Goal: Task Accomplishment & Management: Use online tool/utility

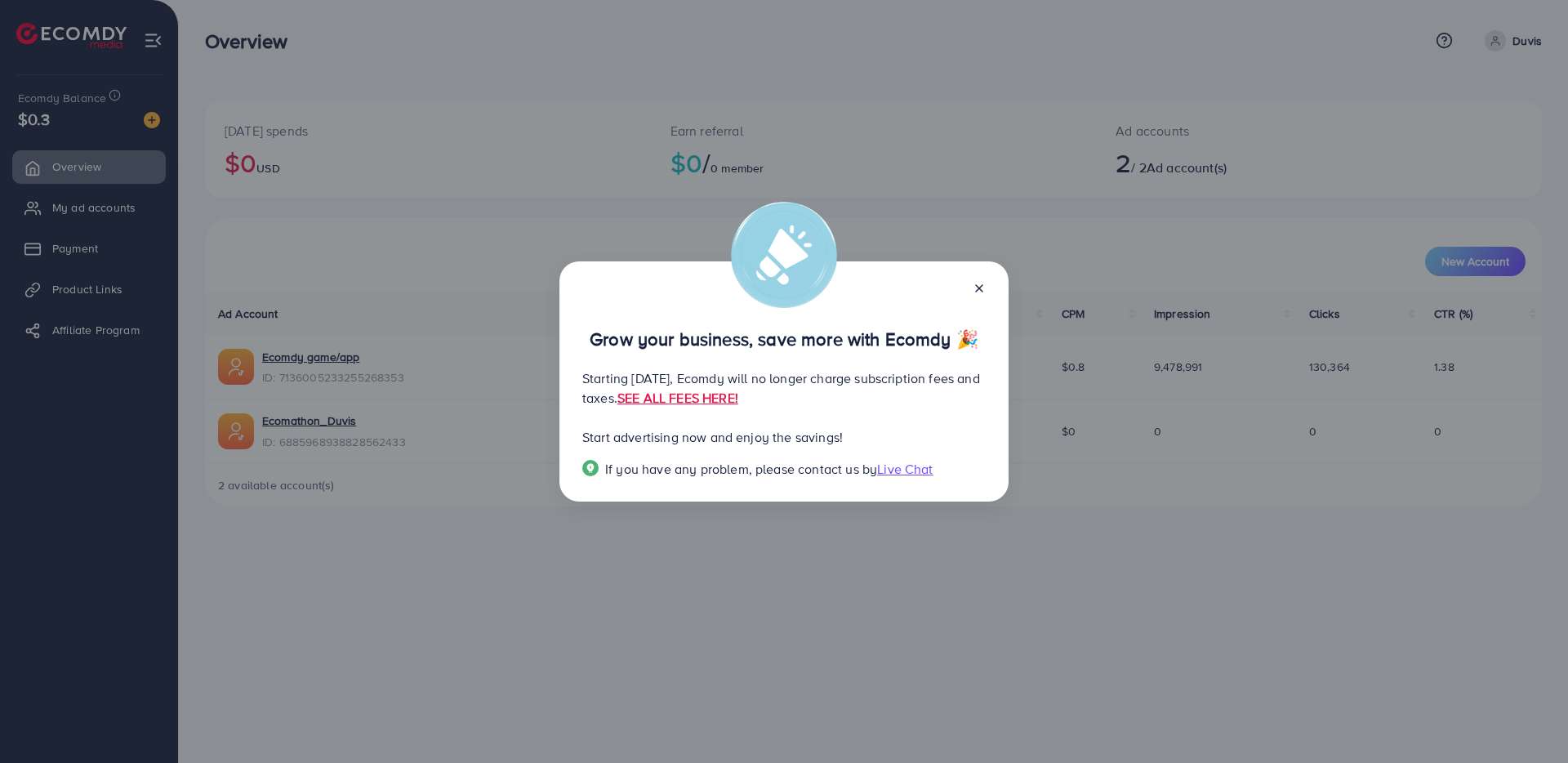
click at [979, 284] on icon at bounding box center [979, 287] width 13 height 13
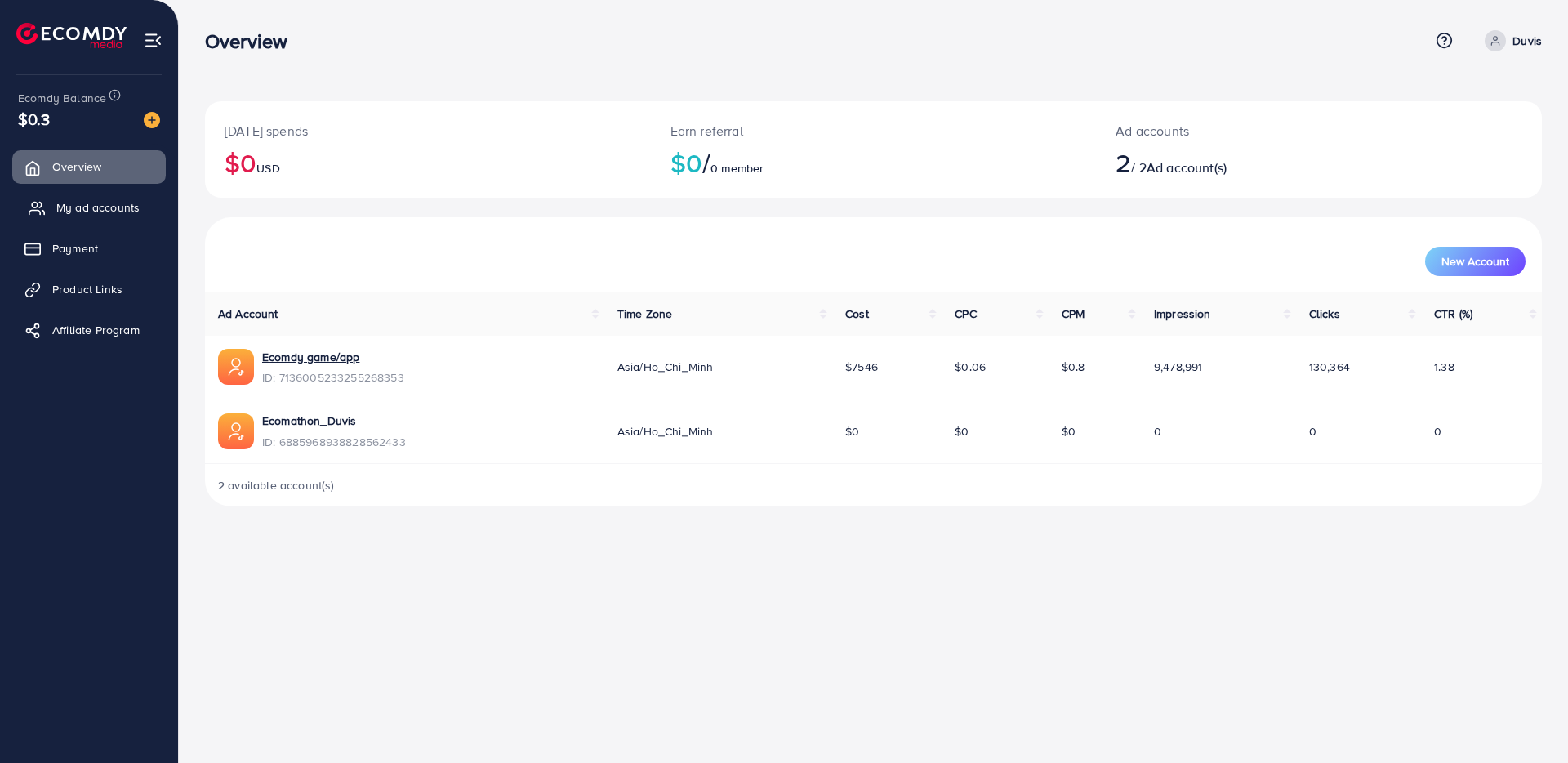
click at [73, 209] on span "My ad accounts" at bounding box center [98, 207] width 83 height 17
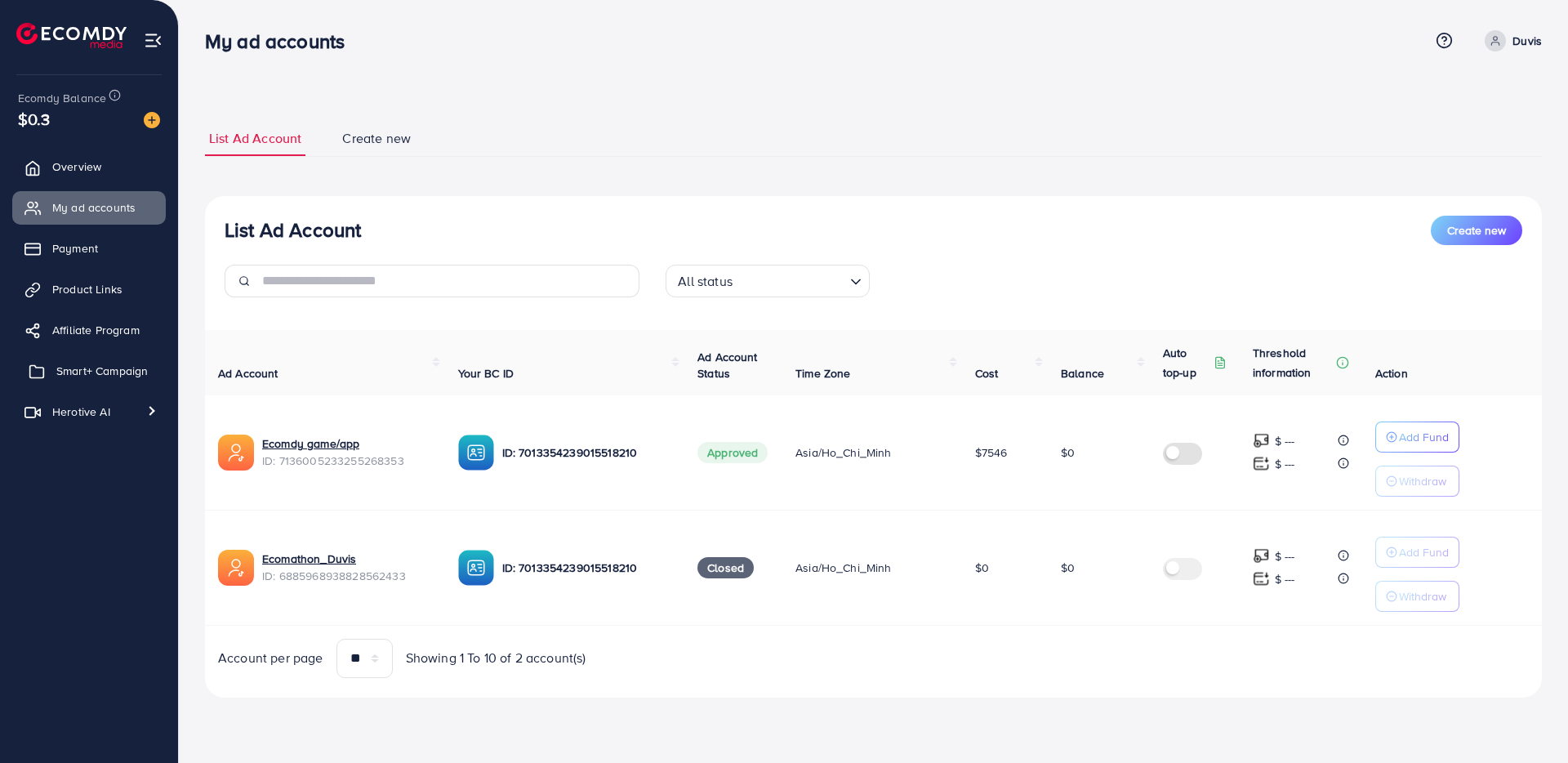
click at [98, 383] on link "Smart+ Campaign" at bounding box center [89, 371] width 153 height 33
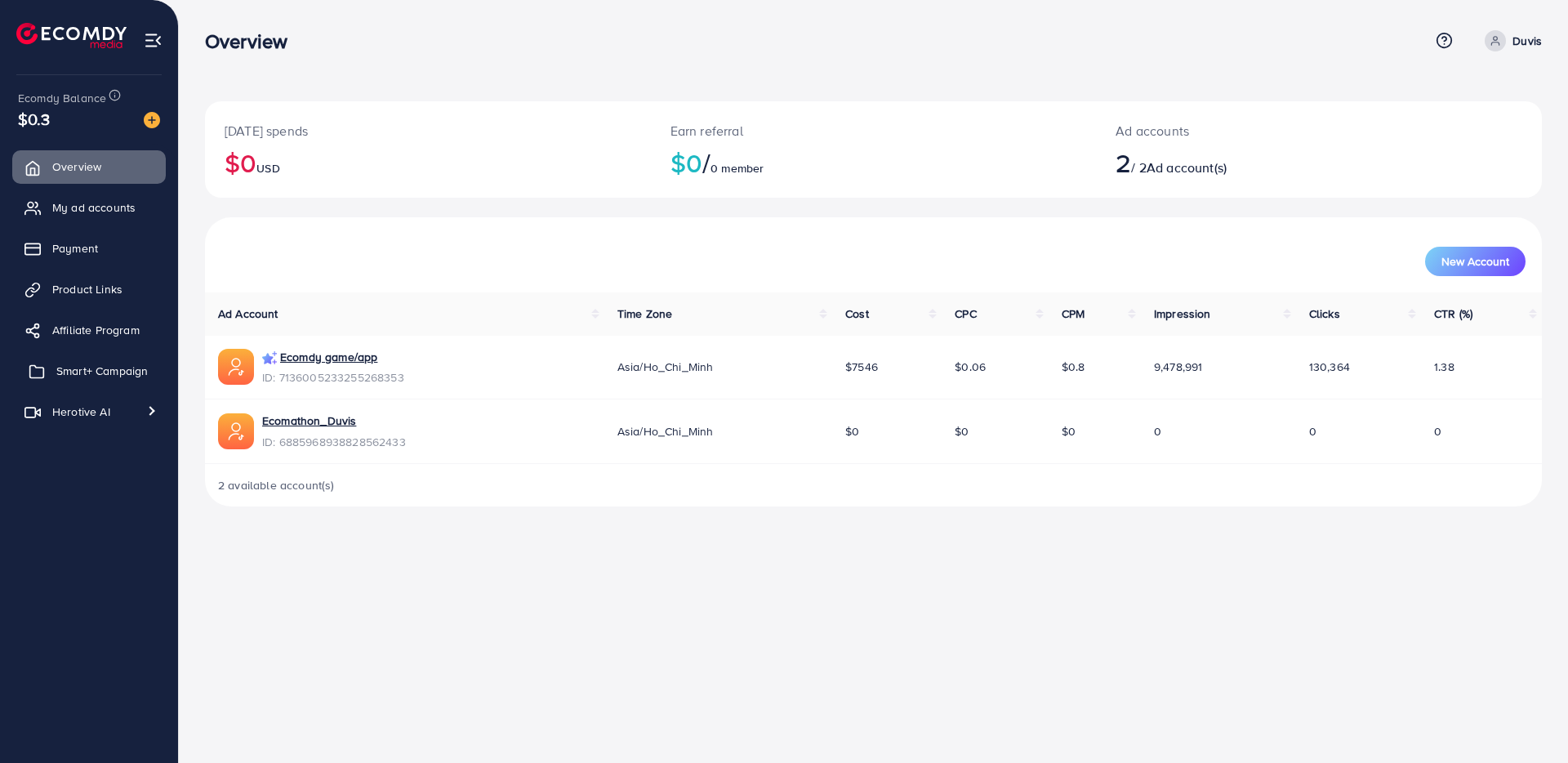
click at [56, 371] on span "Smart+ Campaign" at bounding box center [102, 370] width 91 height 17
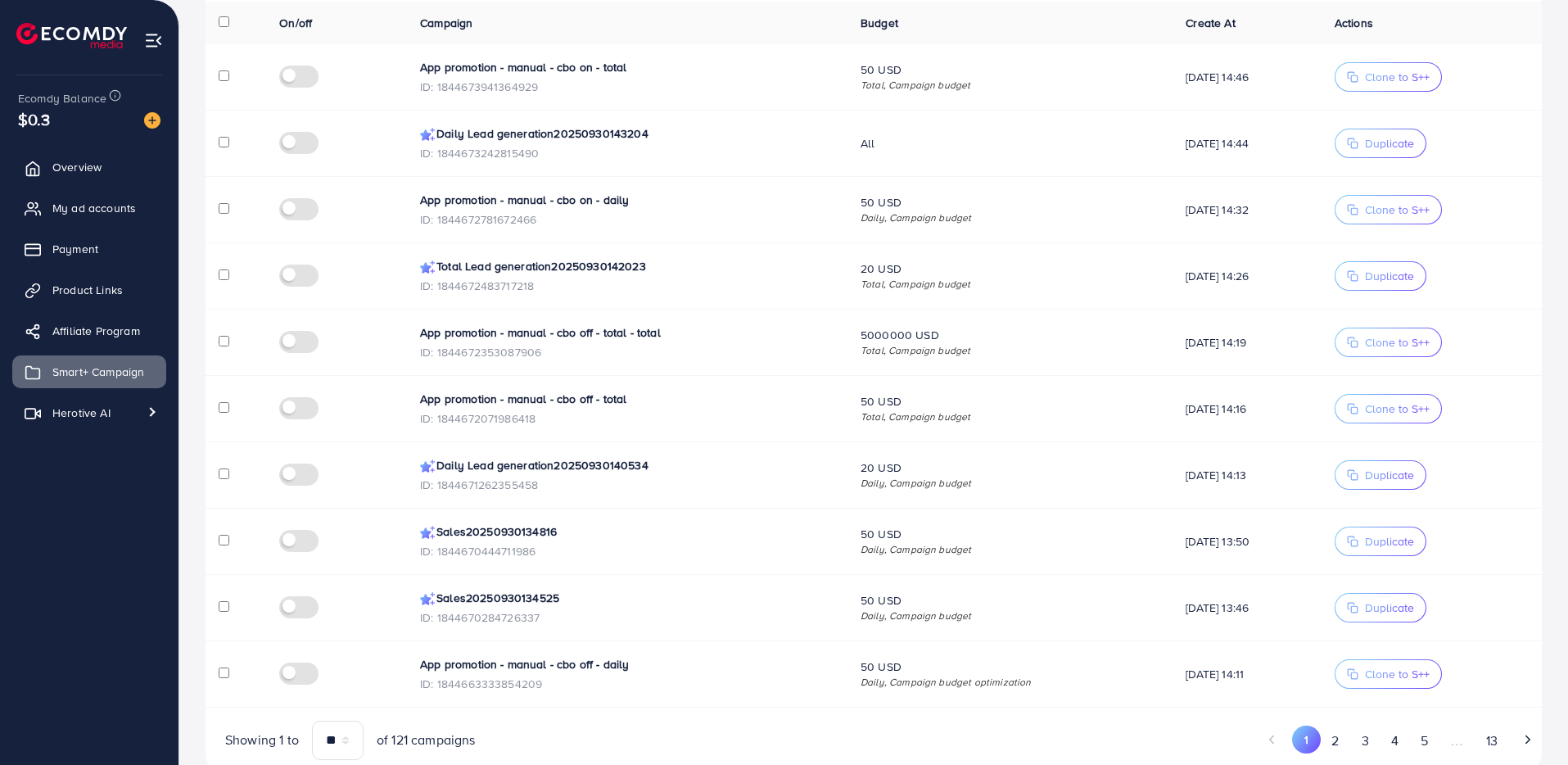
scroll to position [372, 0]
